Goal: Task Accomplishment & Management: Manage account settings

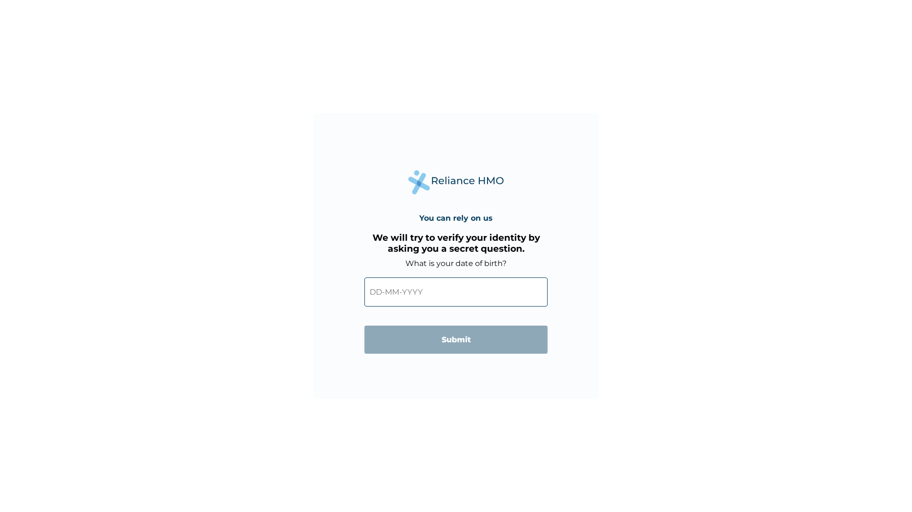
click at [422, 293] on input "text" at bounding box center [456, 292] width 183 height 29
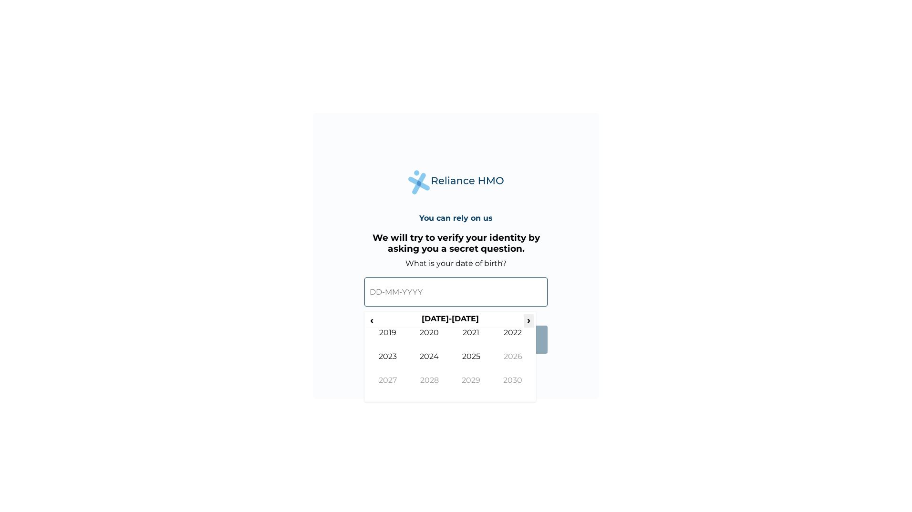
click at [525, 323] on span "›" at bounding box center [529, 320] width 10 height 12
click at [371, 320] on span "‹" at bounding box center [372, 320] width 10 height 12
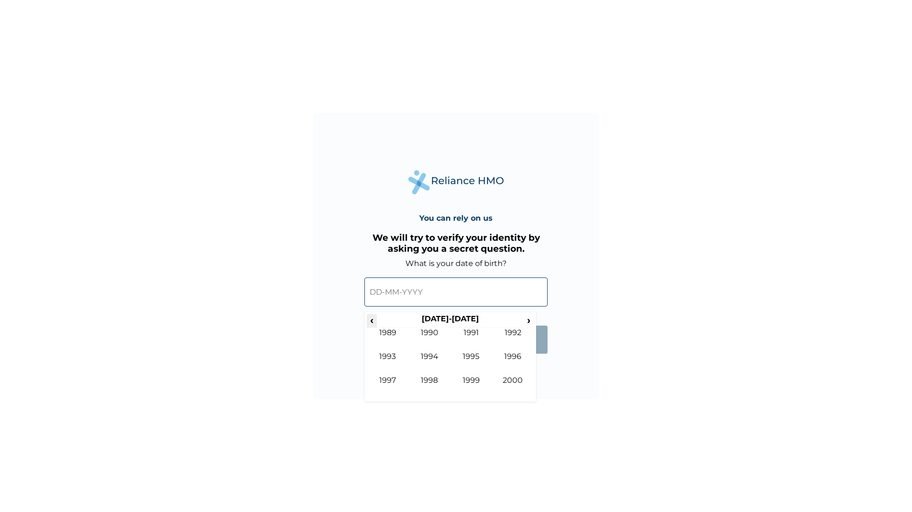
click at [371, 320] on span "‹" at bounding box center [372, 320] width 10 height 12
click at [432, 378] on td "1978" at bounding box center [430, 388] width 42 height 24
click at [396, 332] on td "Jan" at bounding box center [388, 340] width 42 height 24
click at [425, 410] on td "31" at bounding box center [427, 414] width 24 height 13
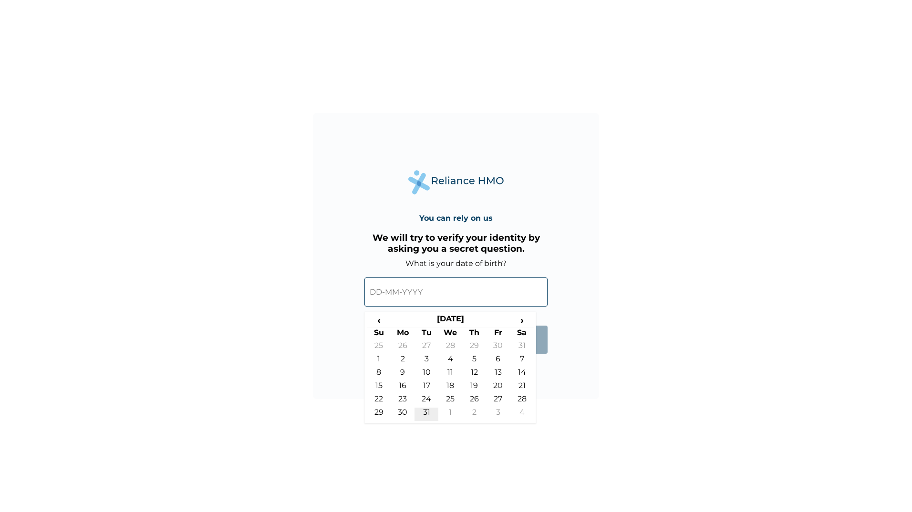
type input "31-01-1978"
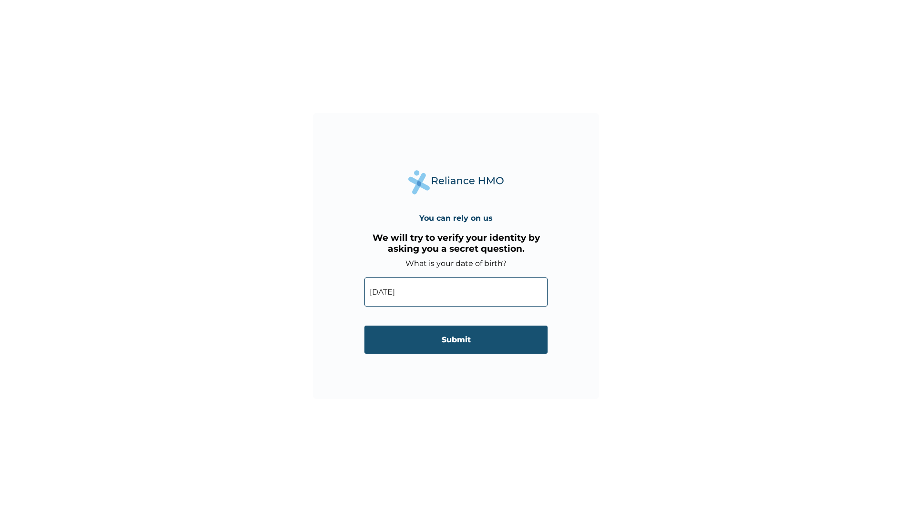
click at [441, 341] on input "Submit" at bounding box center [456, 340] width 183 height 28
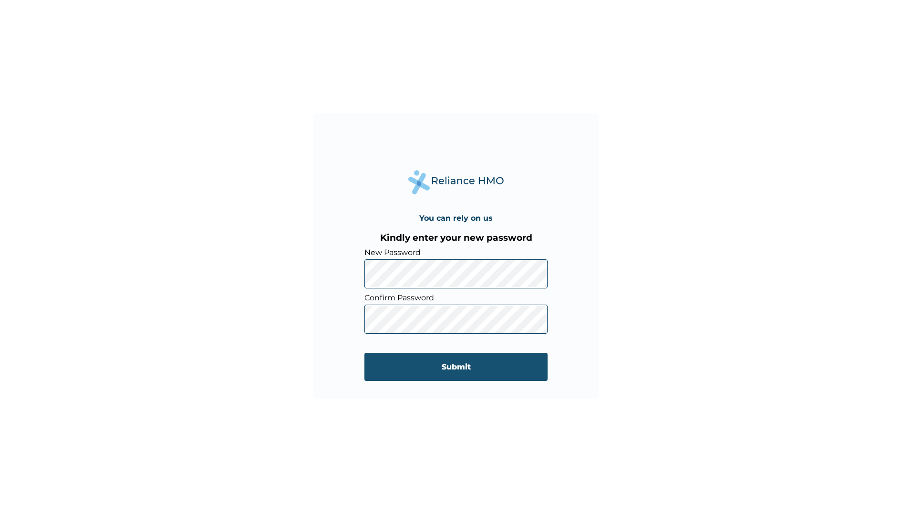
click at [374, 364] on input "Submit" at bounding box center [456, 367] width 183 height 28
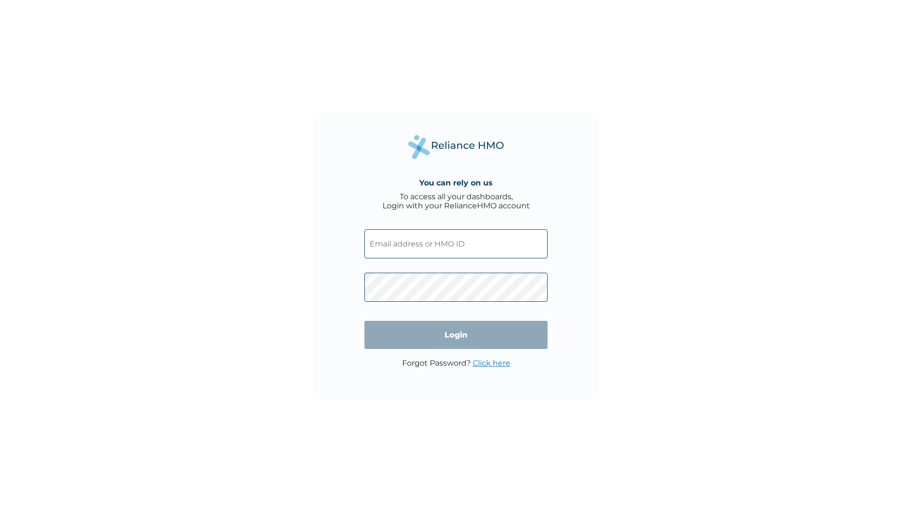
type input "bokunuga@orangegroups.com"
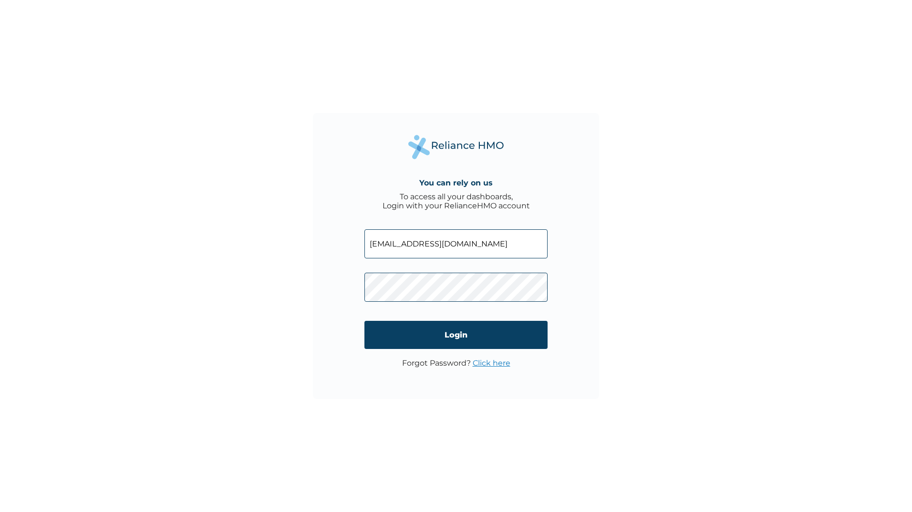
click at [338, 296] on div "You can rely on us To access all your dashboards, Login with your RelianceHMO a…" at bounding box center [456, 256] width 286 height 286
click at [372, 332] on input "Login" at bounding box center [456, 335] width 183 height 28
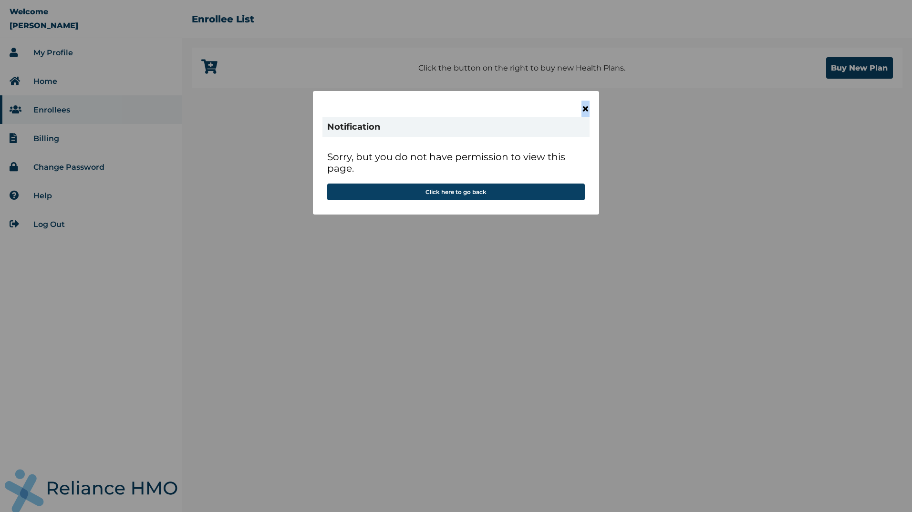
click at [586, 109] on span "×" at bounding box center [586, 109] width 8 height 16
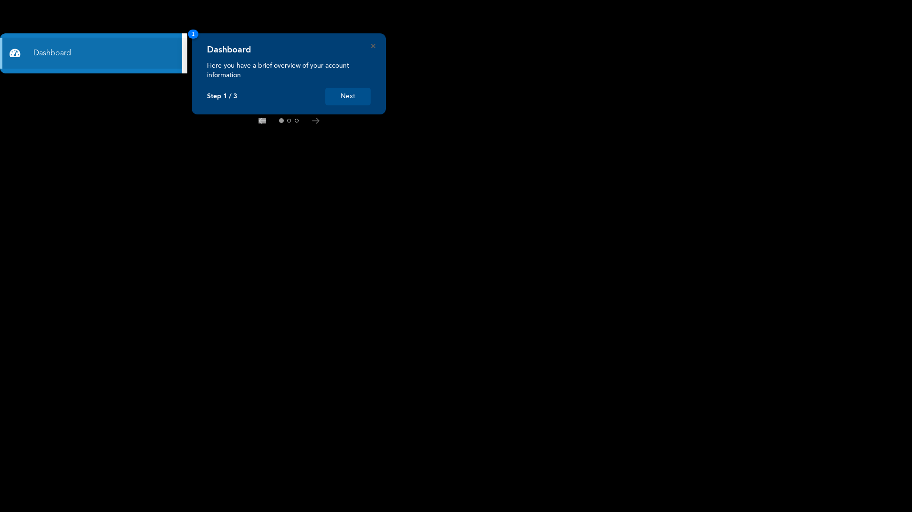
click at [355, 99] on button "Next" at bounding box center [347, 97] width 45 height 18
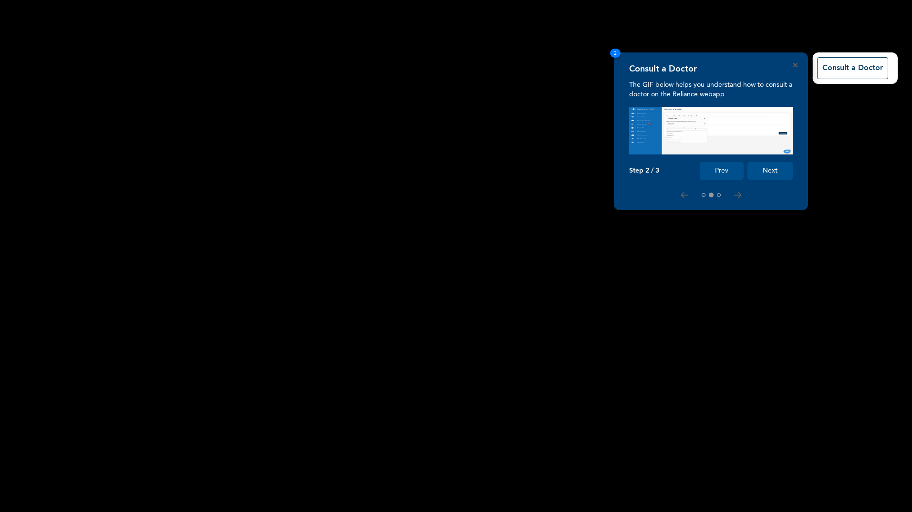
click at [777, 172] on button "Next" at bounding box center [770, 171] width 45 height 18
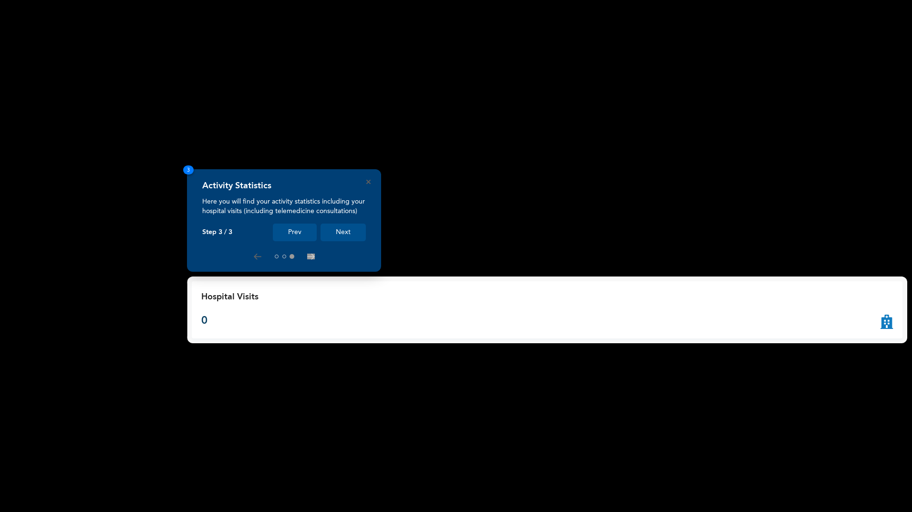
click at [334, 234] on button "Next" at bounding box center [343, 233] width 45 height 18
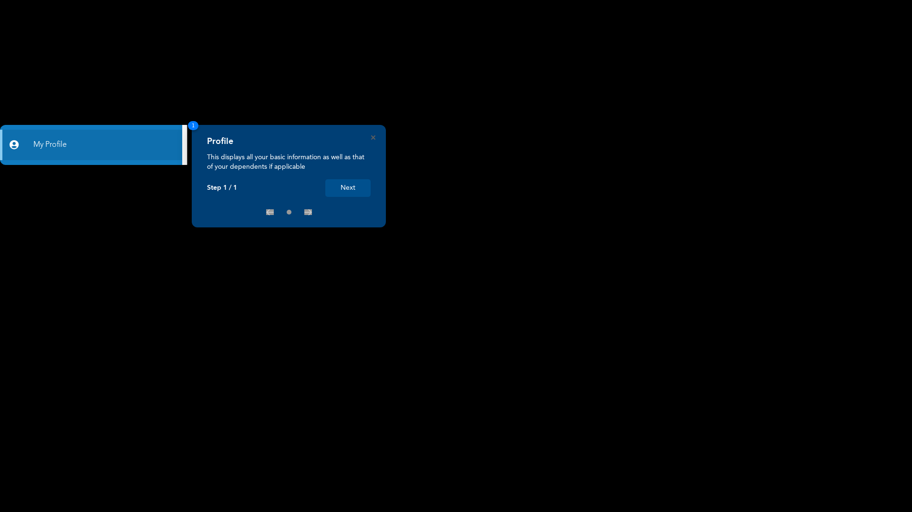
click at [355, 189] on button "Next" at bounding box center [347, 188] width 45 height 18
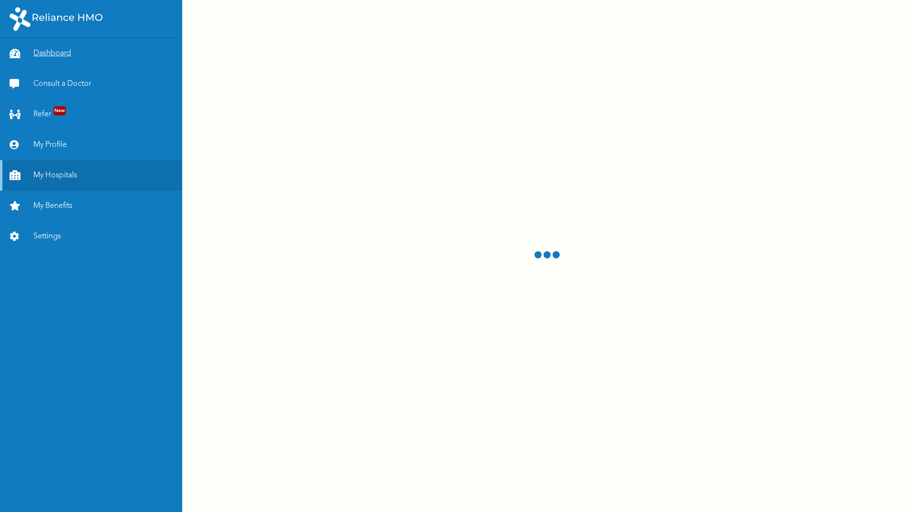
click at [60, 53] on link "Dashboard" at bounding box center [91, 53] width 182 height 31
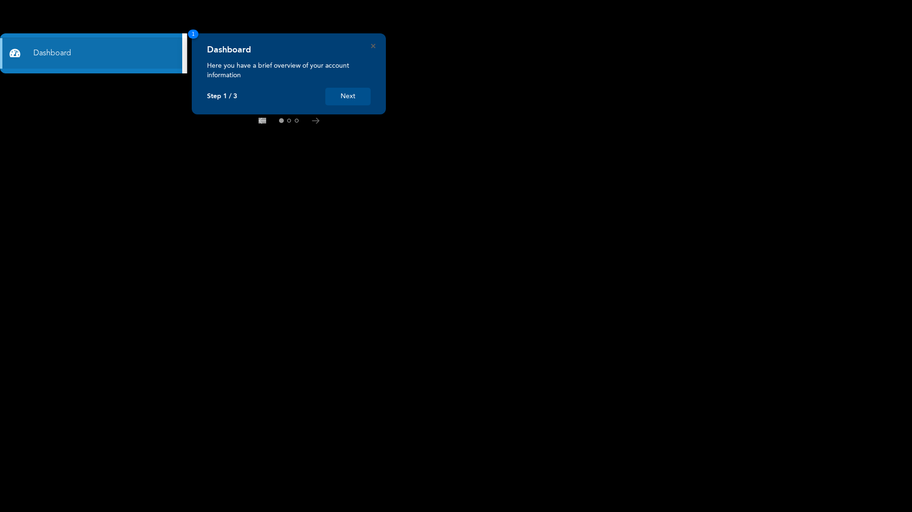
click at [348, 98] on button "Next" at bounding box center [347, 97] width 45 height 18
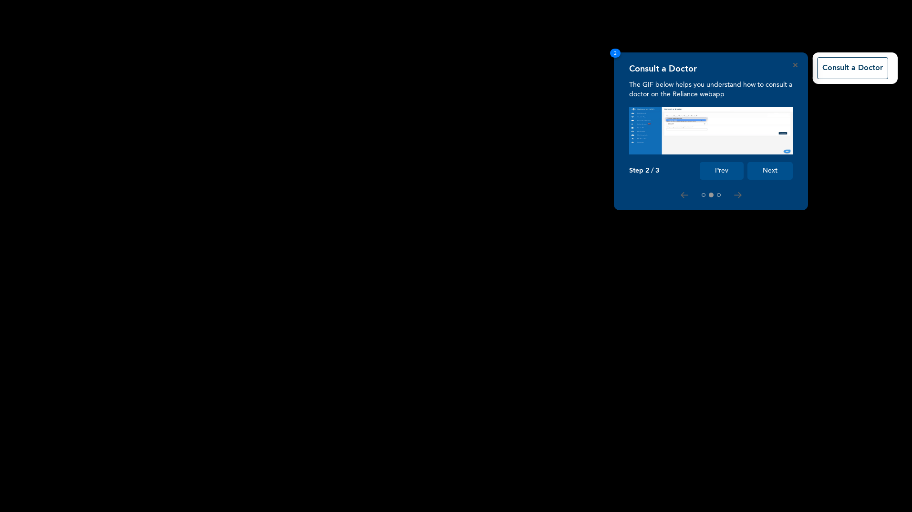
click at [782, 175] on button "Next" at bounding box center [770, 171] width 45 height 18
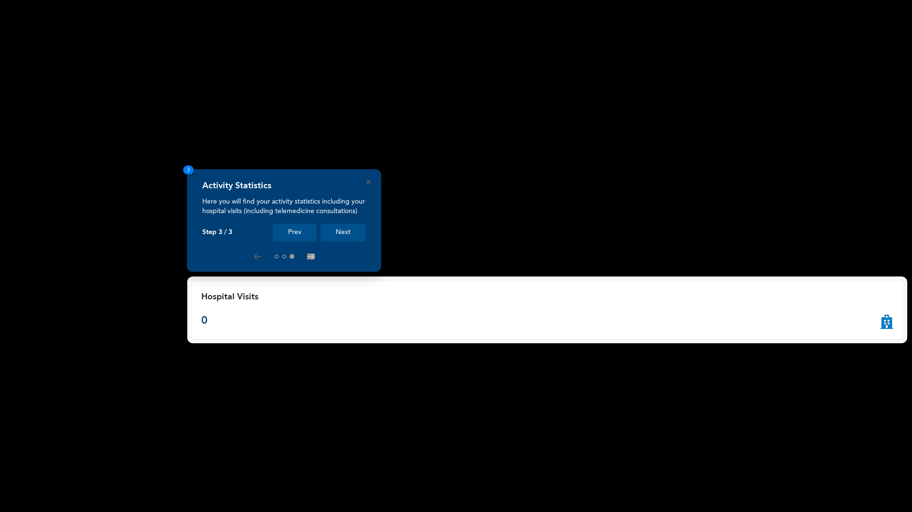
click at [345, 235] on button "Next" at bounding box center [343, 233] width 45 height 18
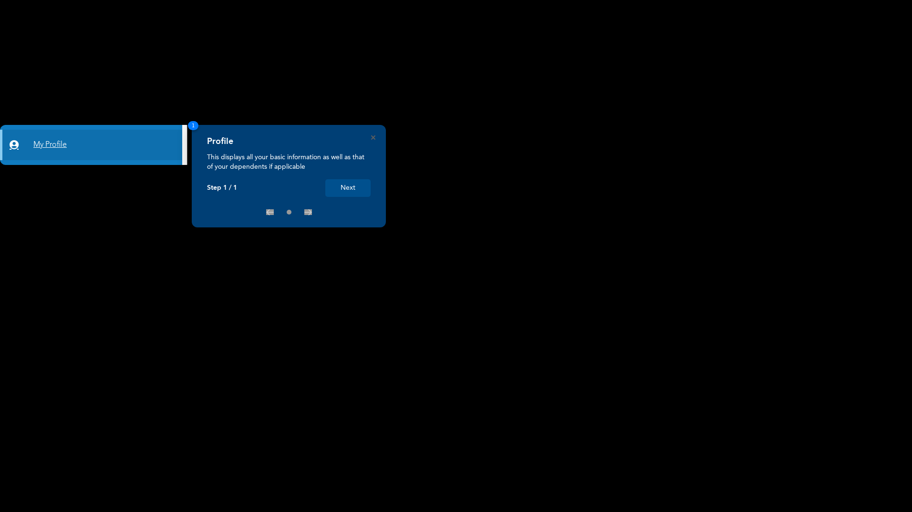
click at [56, 148] on link "My Profile" at bounding box center [91, 145] width 182 height 31
click at [356, 191] on button "Next" at bounding box center [347, 188] width 45 height 18
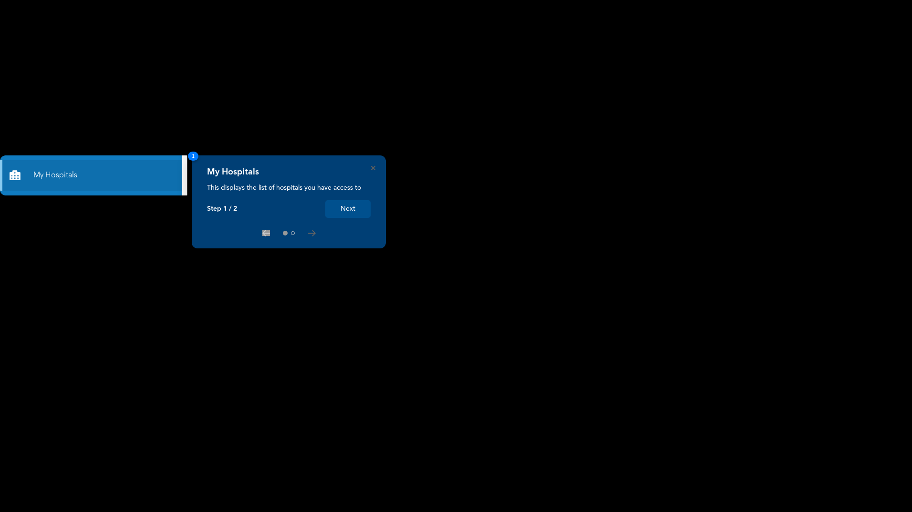
click at [352, 213] on button "Next" at bounding box center [347, 209] width 45 height 18
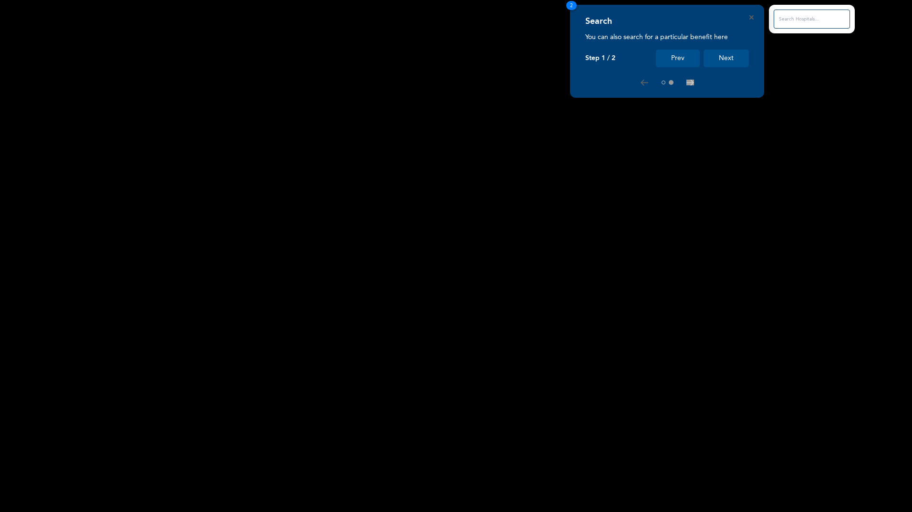
click at [732, 59] on button "Next" at bounding box center [726, 59] width 45 height 18
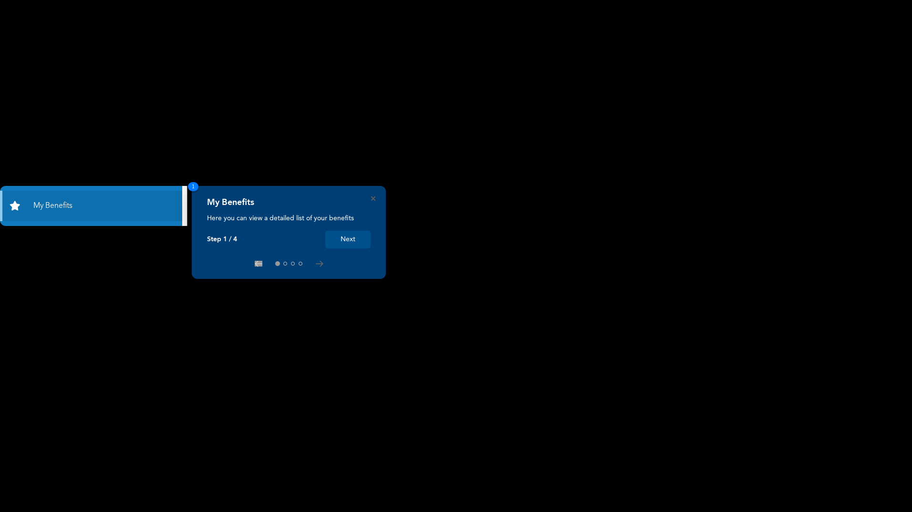
click at [363, 242] on button "Next" at bounding box center [347, 240] width 45 height 18
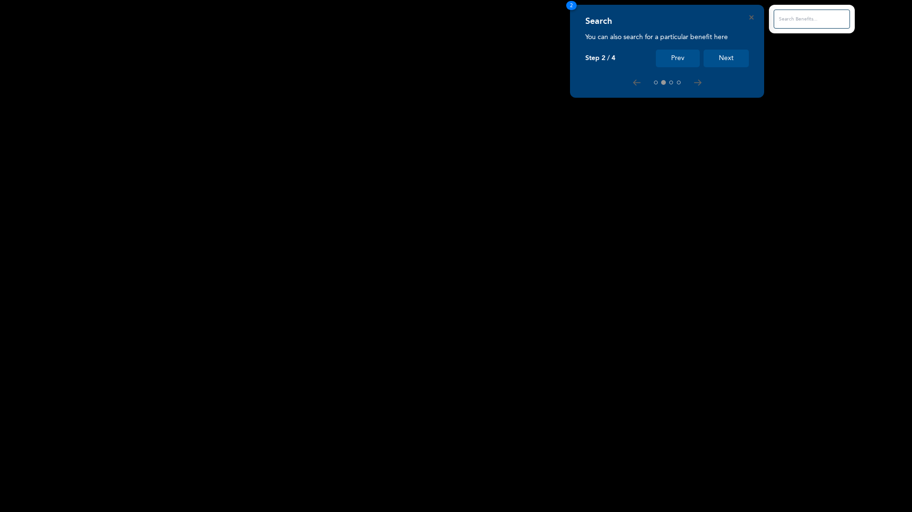
click at [731, 55] on button "Next" at bounding box center [726, 59] width 45 height 18
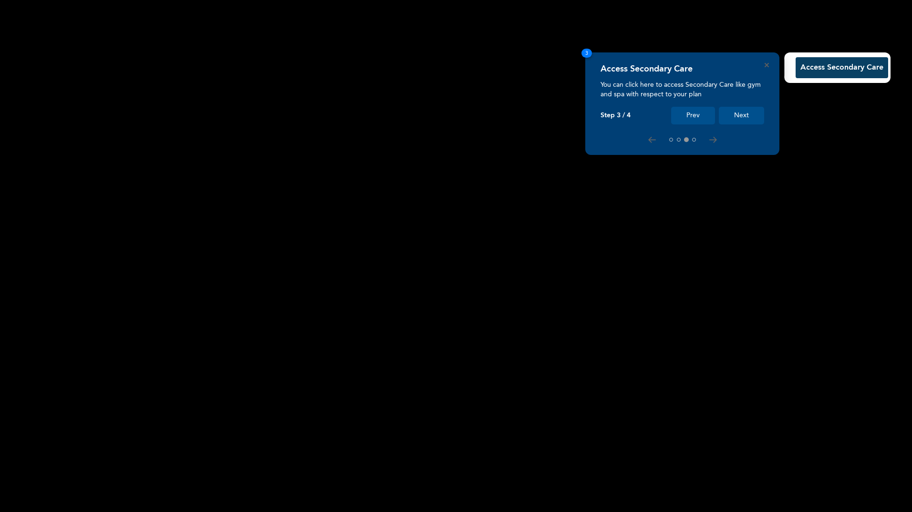
click at [747, 119] on button "Next" at bounding box center [741, 116] width 45 height 18
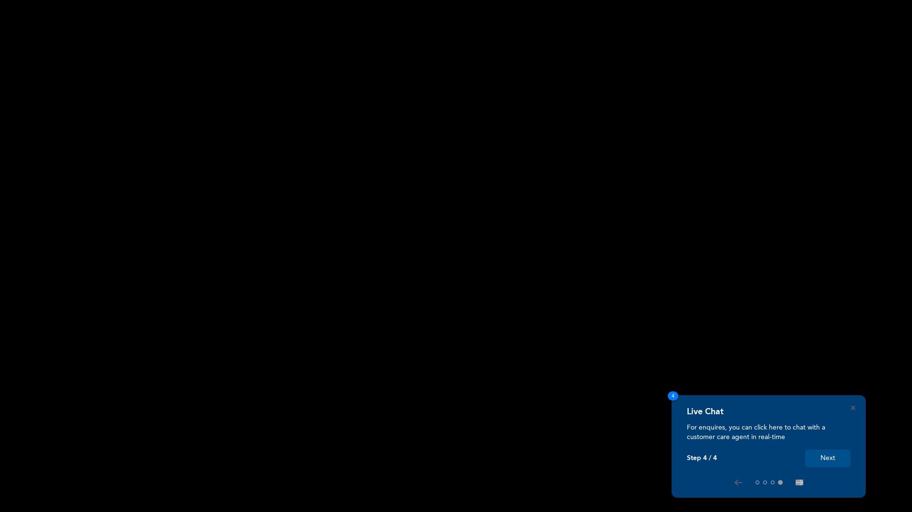
click at [830, 457] on button "Next" at bounding box center [827, 459] width 45 height 18
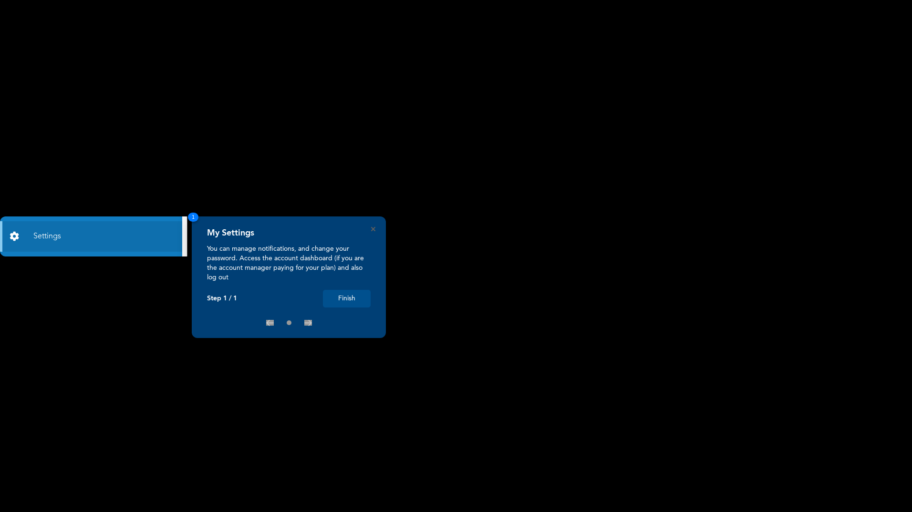
click at [349, 297] on button "Finish" at bounding box center [347, 299] width 48 height 18
